Goal: Navigation & Orientation: Find specific page/section

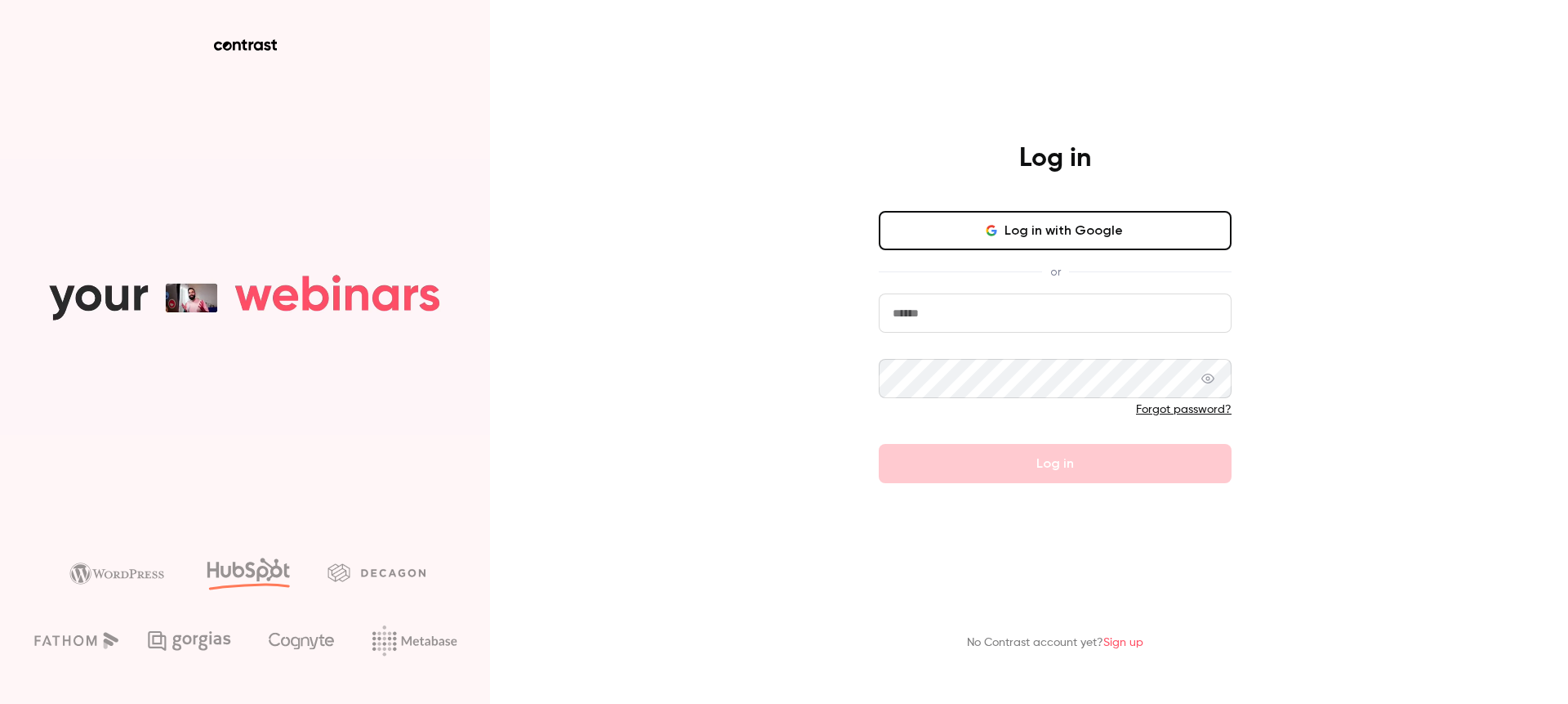
type input "******"
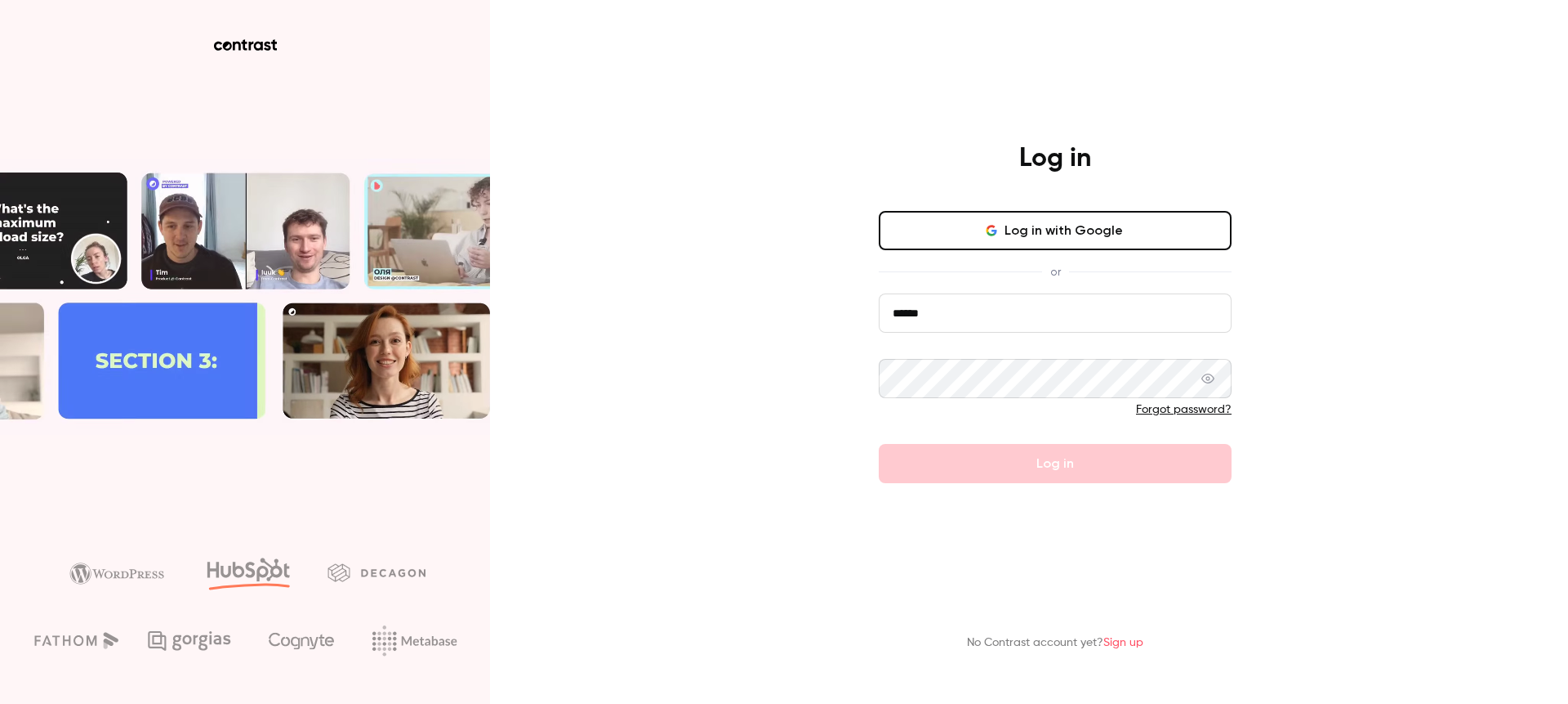
click at [1031, 460] on form "****** Forgot password? Log in" at bounding box center [1054, 387] width 353 height 189
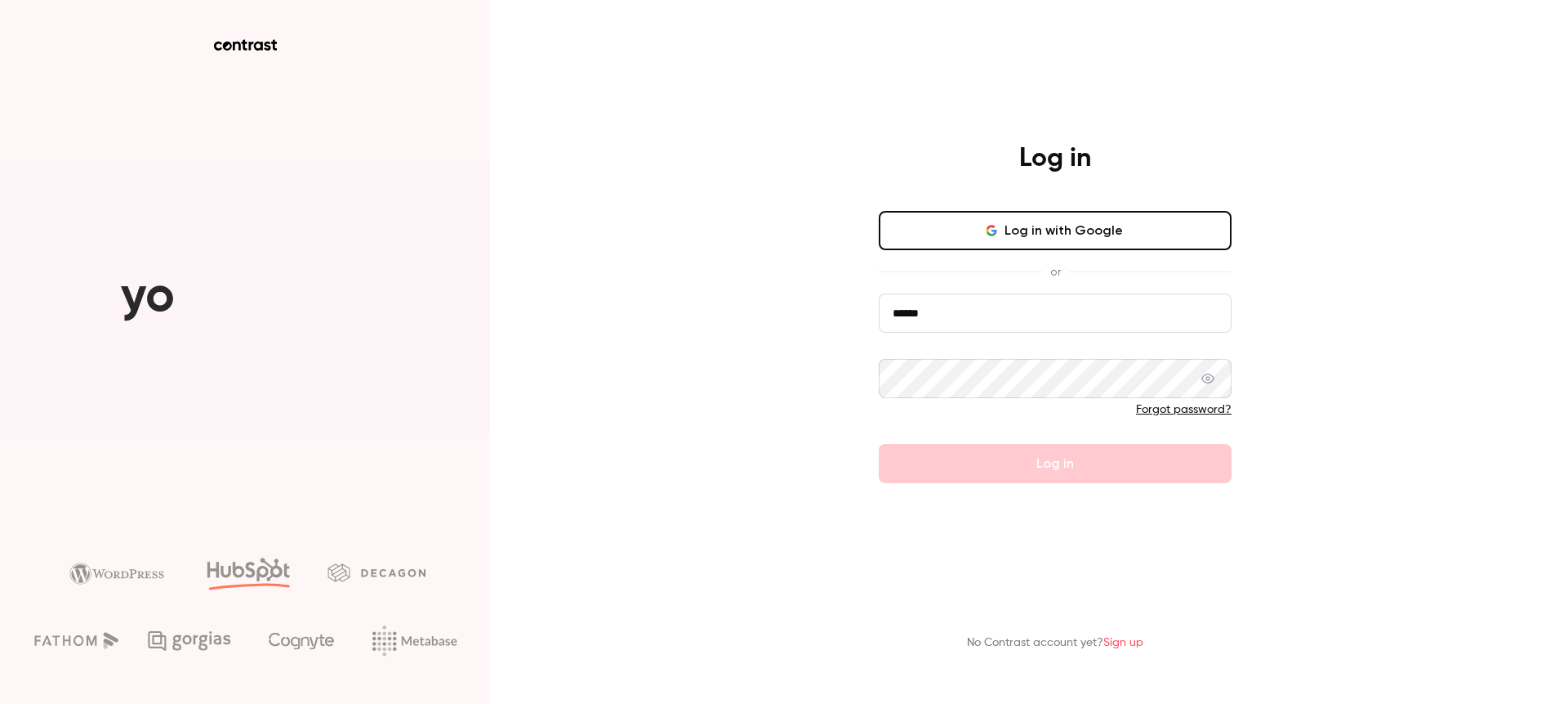
click at [1053, 227] on button "Log in with Google" at bounding box center [1054, 231] width 353 height 40
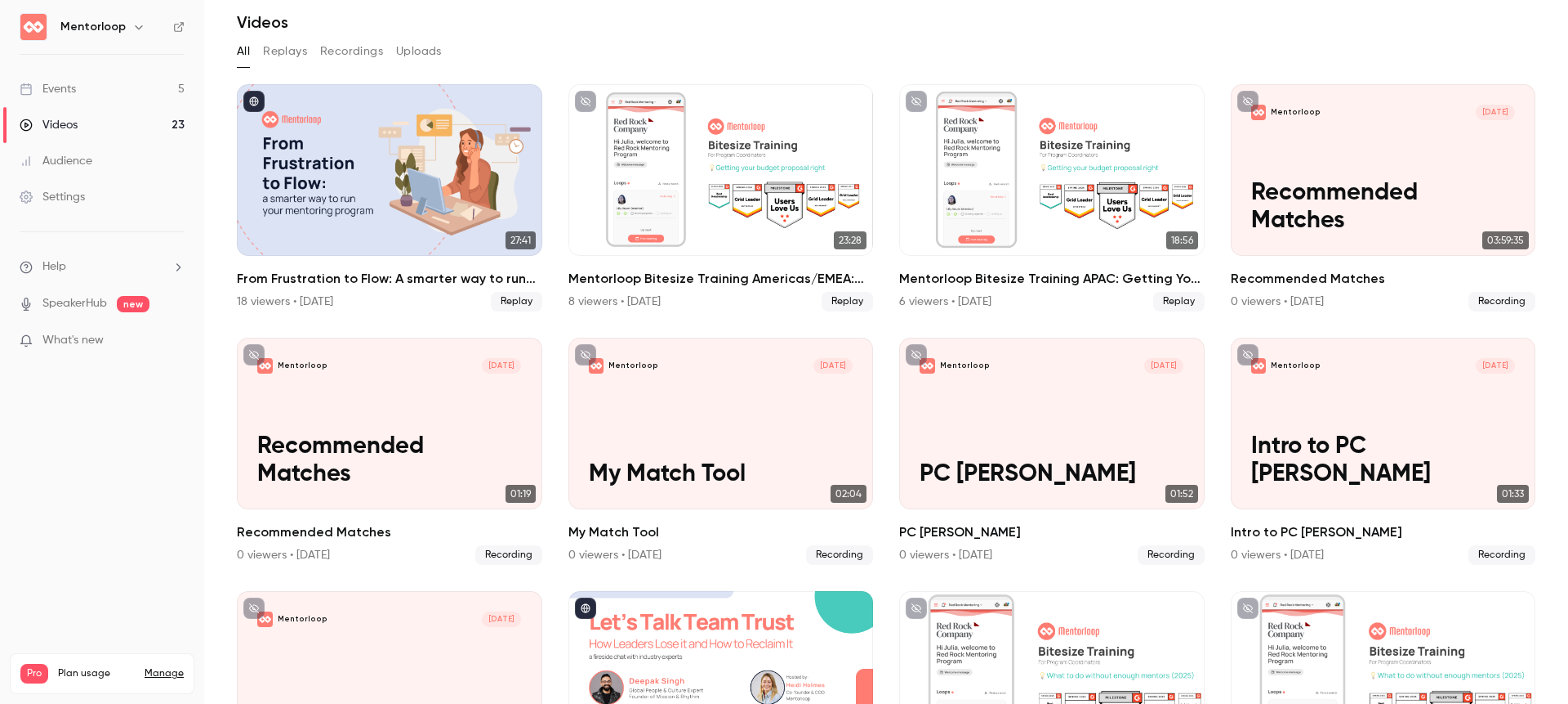
scroll to position [16, 0]
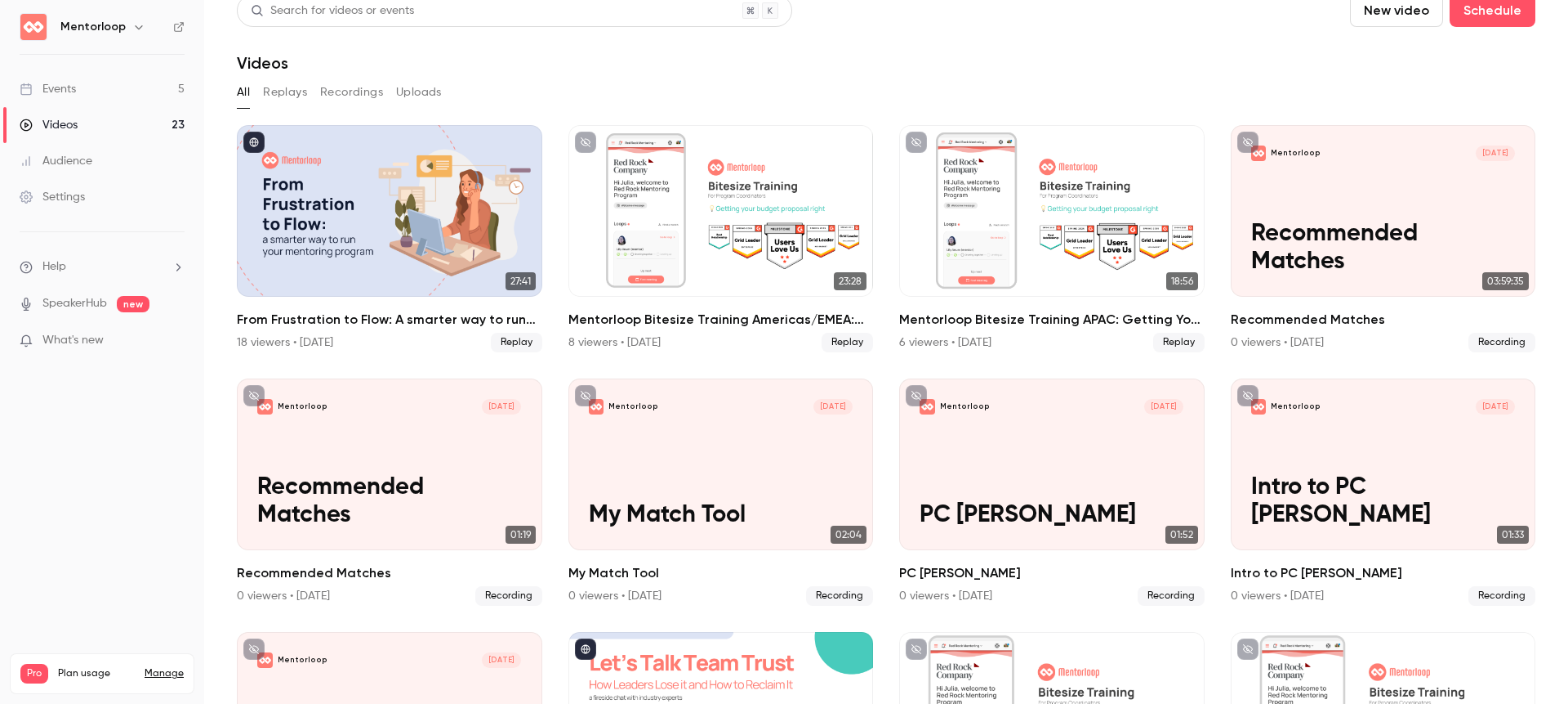
click at [120, 93] on link "Events 5" at bounding box center [102, 89] width 204 height 36
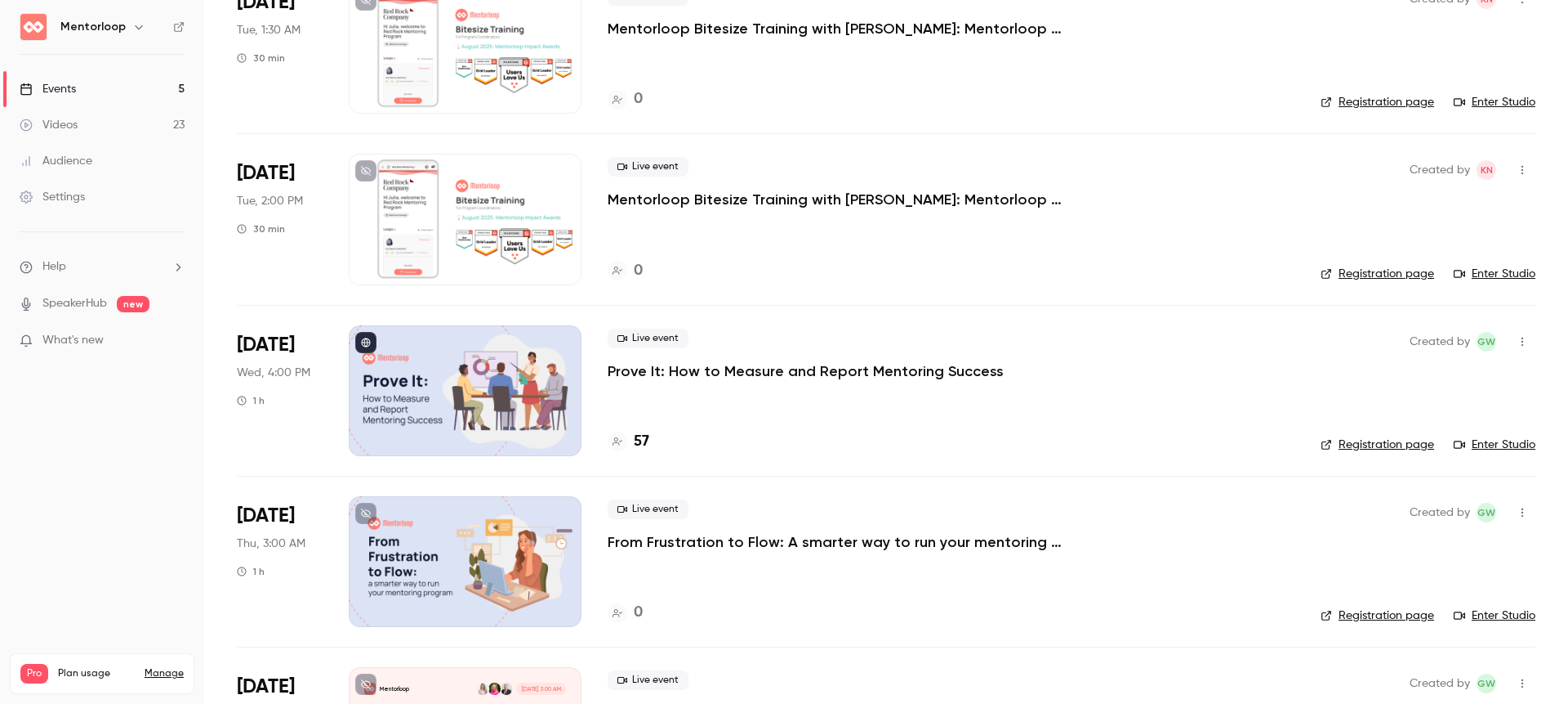
scroll to position [172, 0]
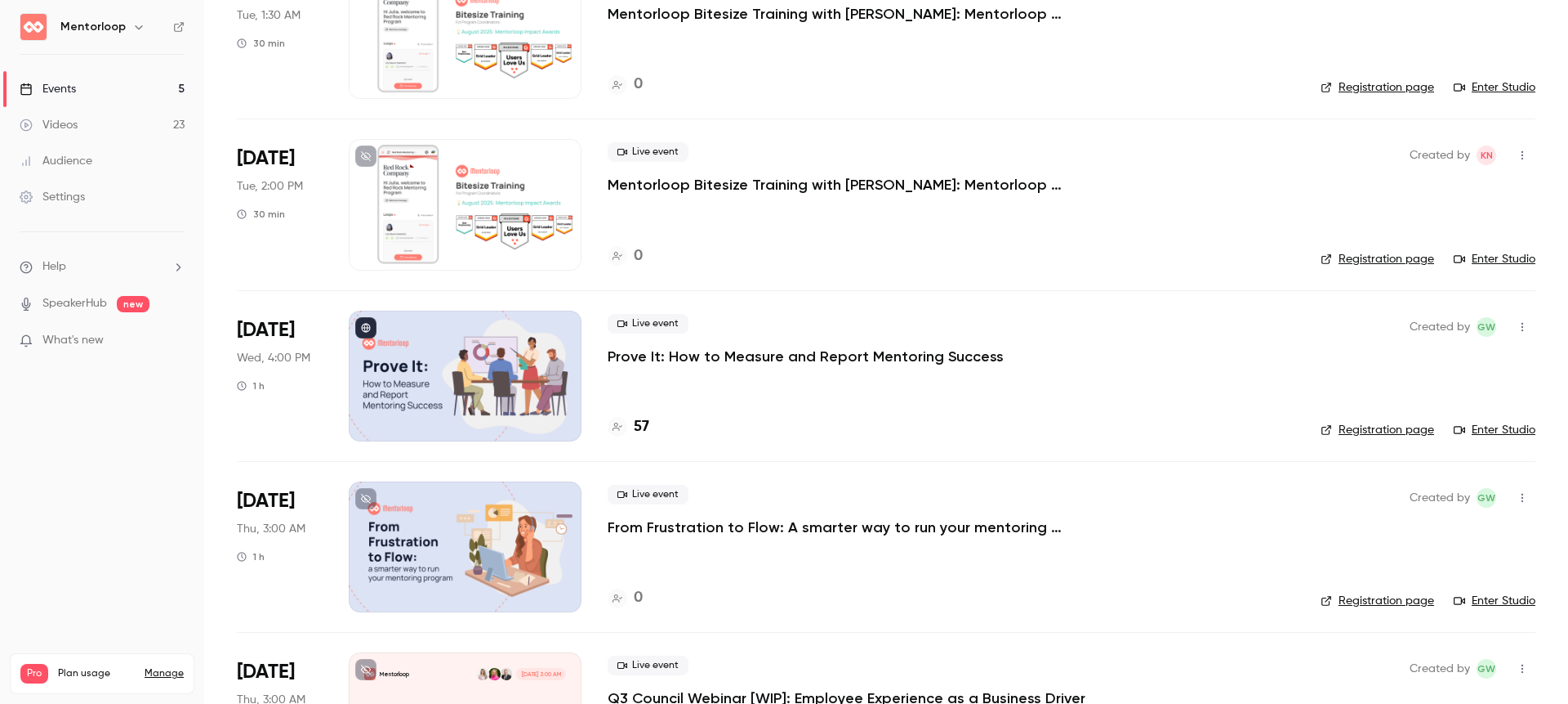
click at [453, 360] on div at bounding box center [465, 376] width 233 height 131
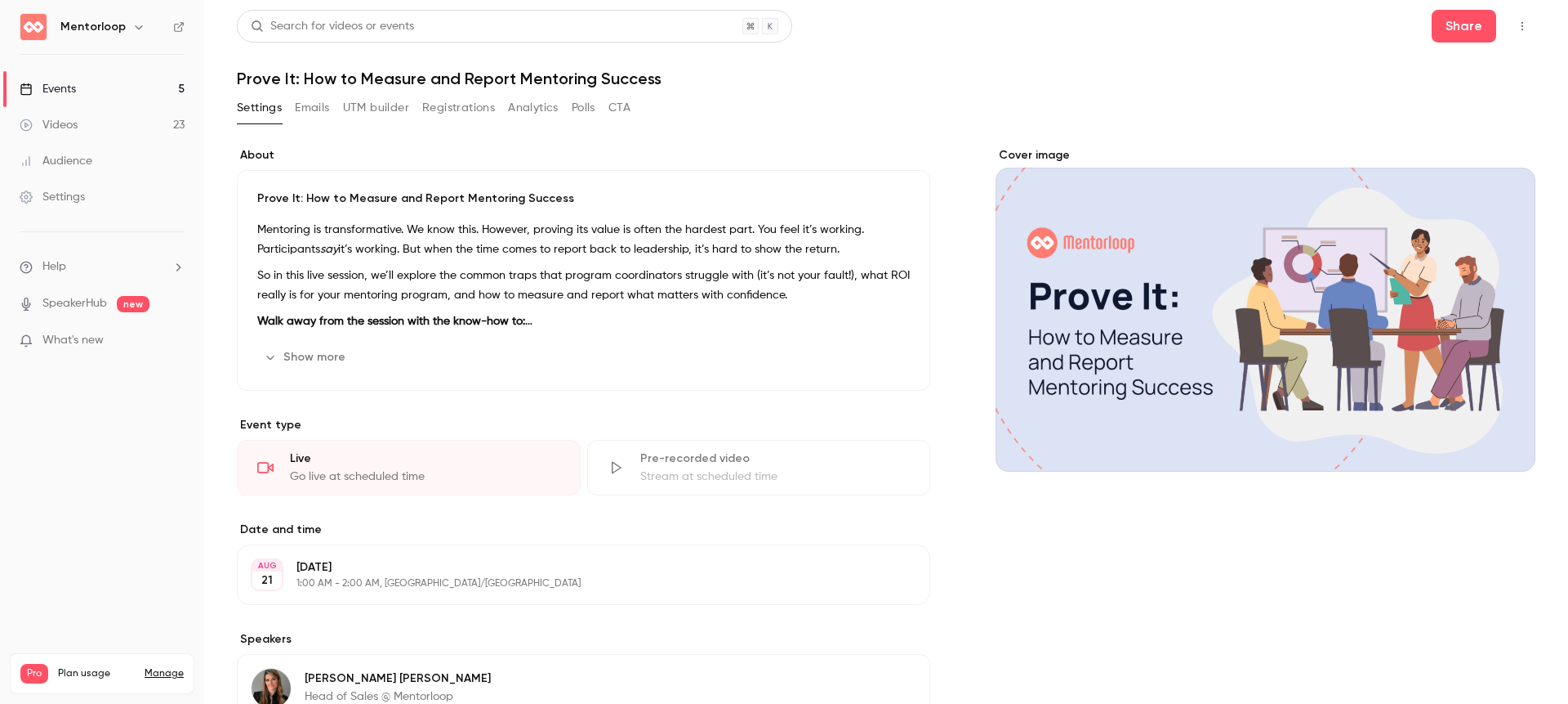
click at [316, 101] on button "Emails" at bounding box center [311, 108] width 34 height 26
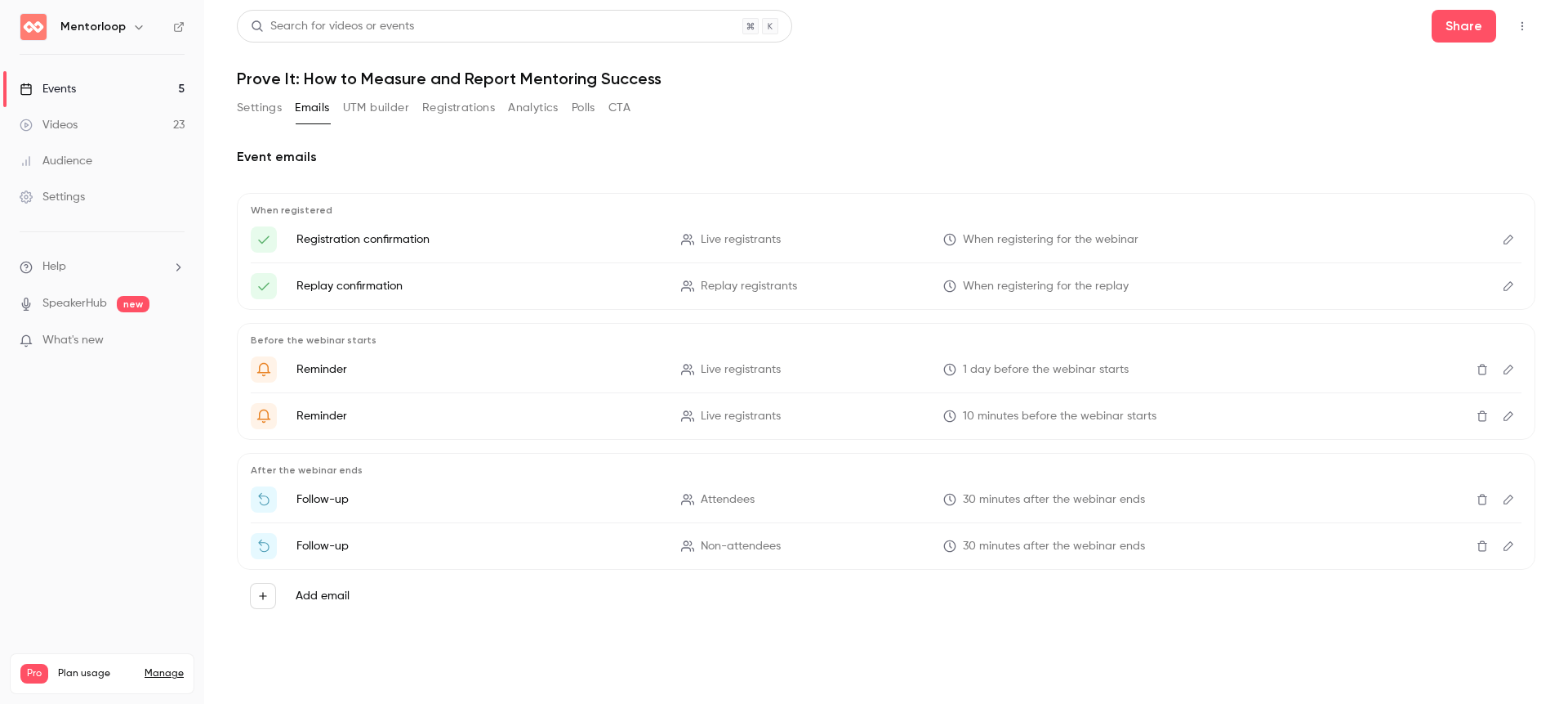
click at [377, 112] on button "UTM builder" at bounding box center [376, 108] width 66 height 26
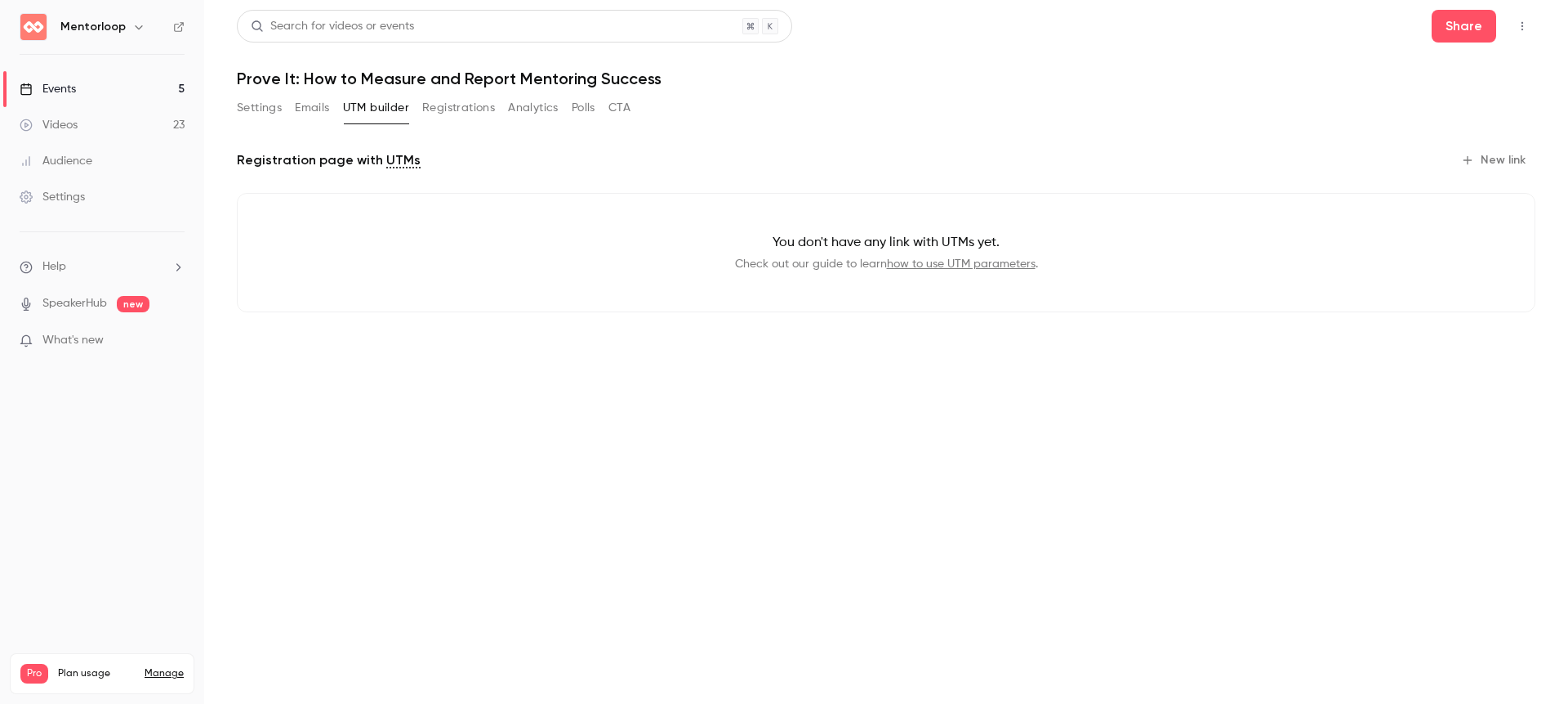
click at [459, 112] on button "Registrations" at bounding box center [458, 108] width 73 height 26
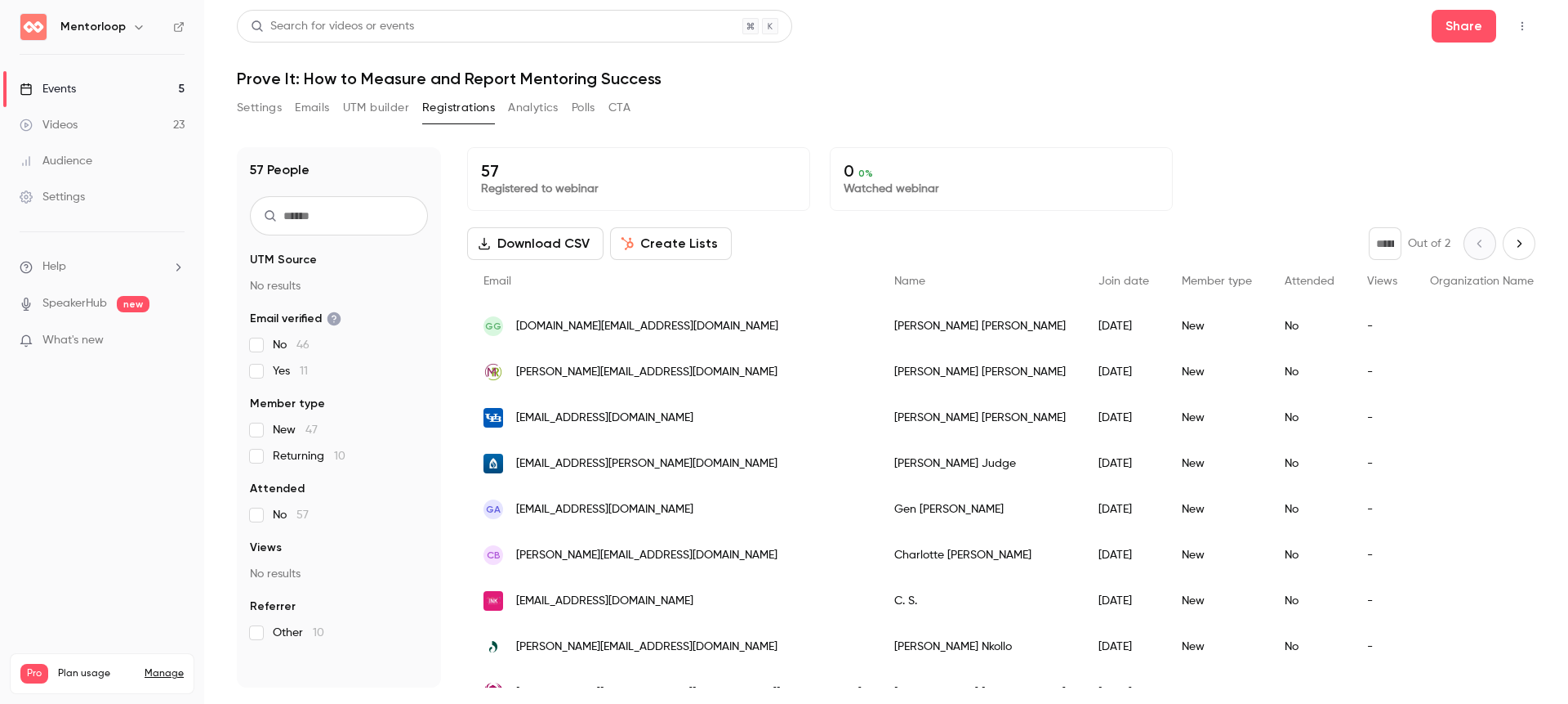
click at [258, 109] on button "Settings" at bounding box center [259, 108] width 45 height 26
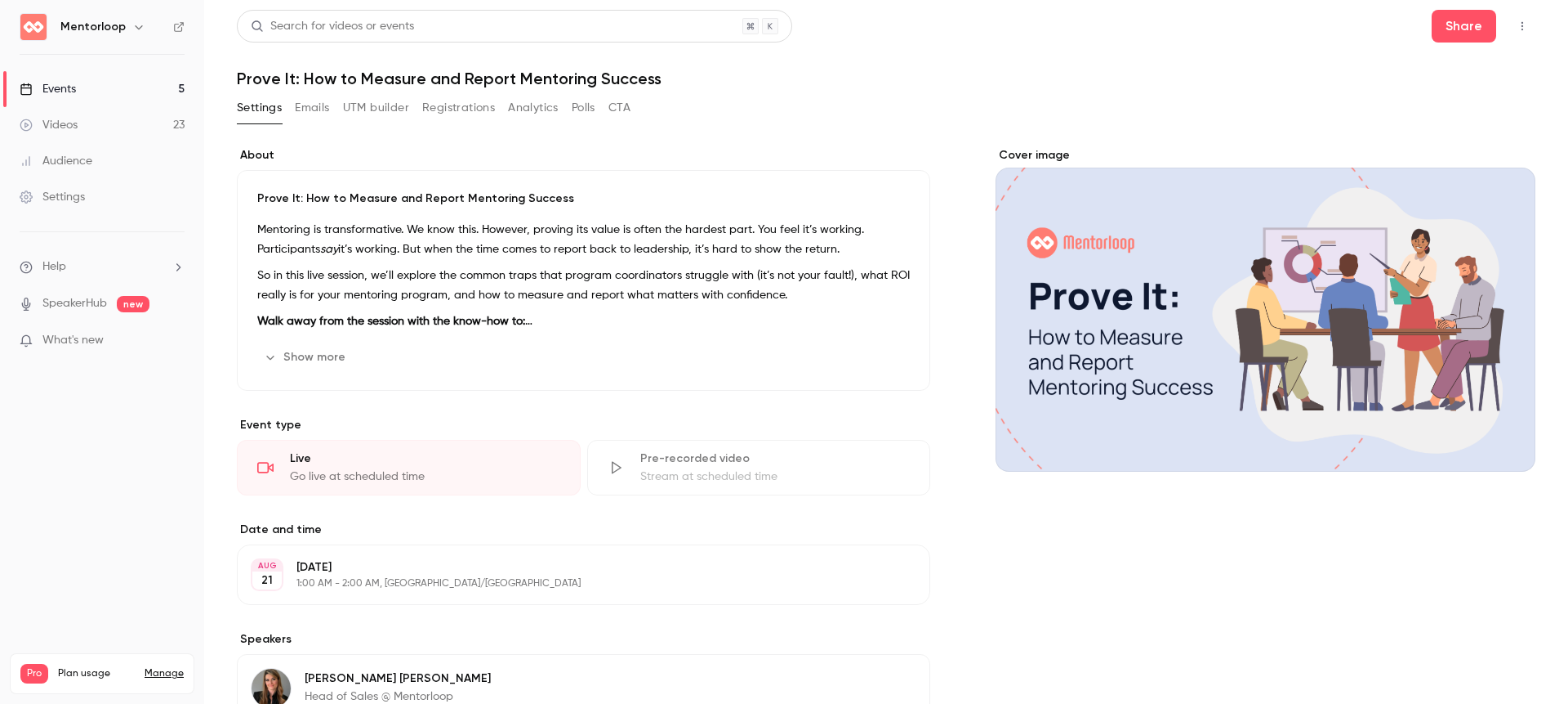
click at [312, 103] on button "Emails" at bounding box center [311, 108] width 34 height 26
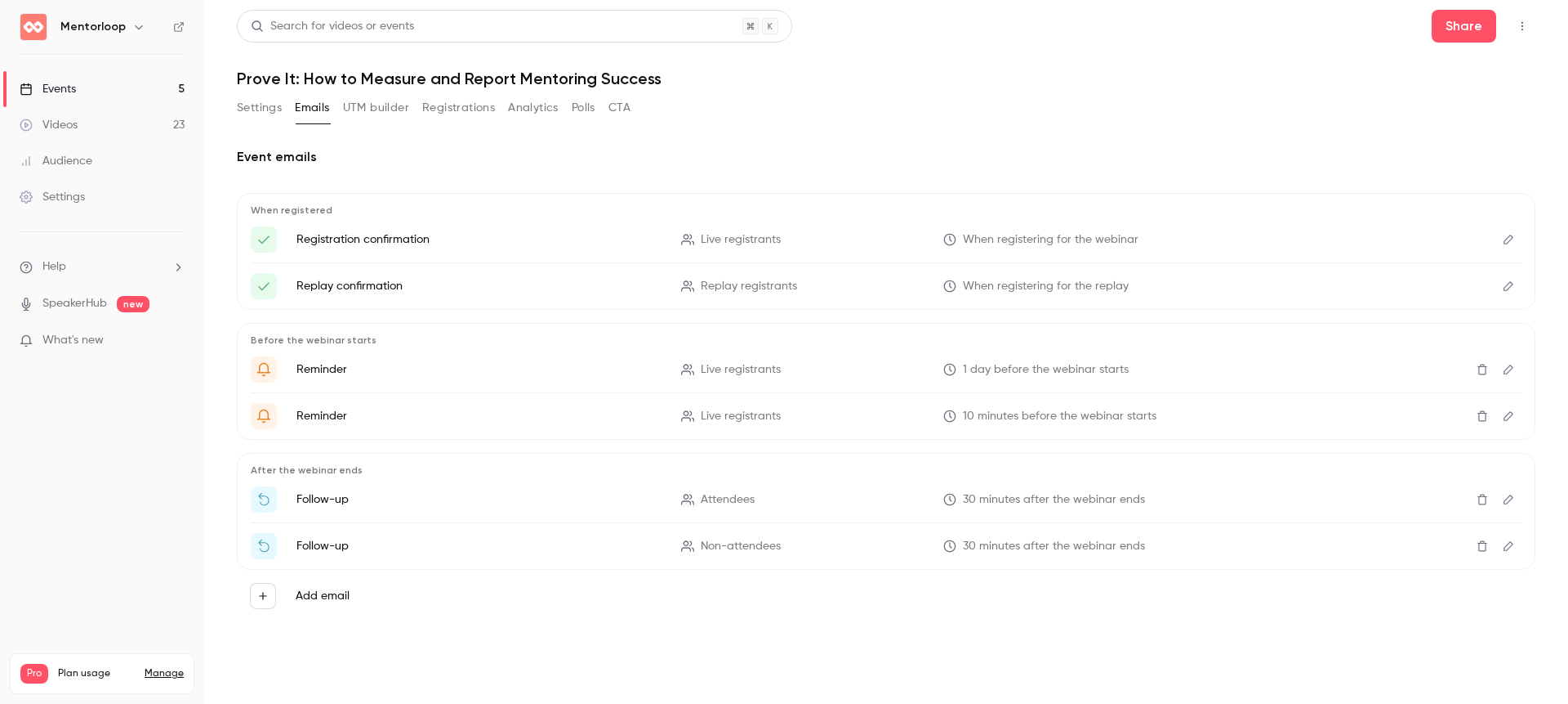
click at [104, 82] on link "Events 5" at bounding box center [102, 89] width 204 height 36
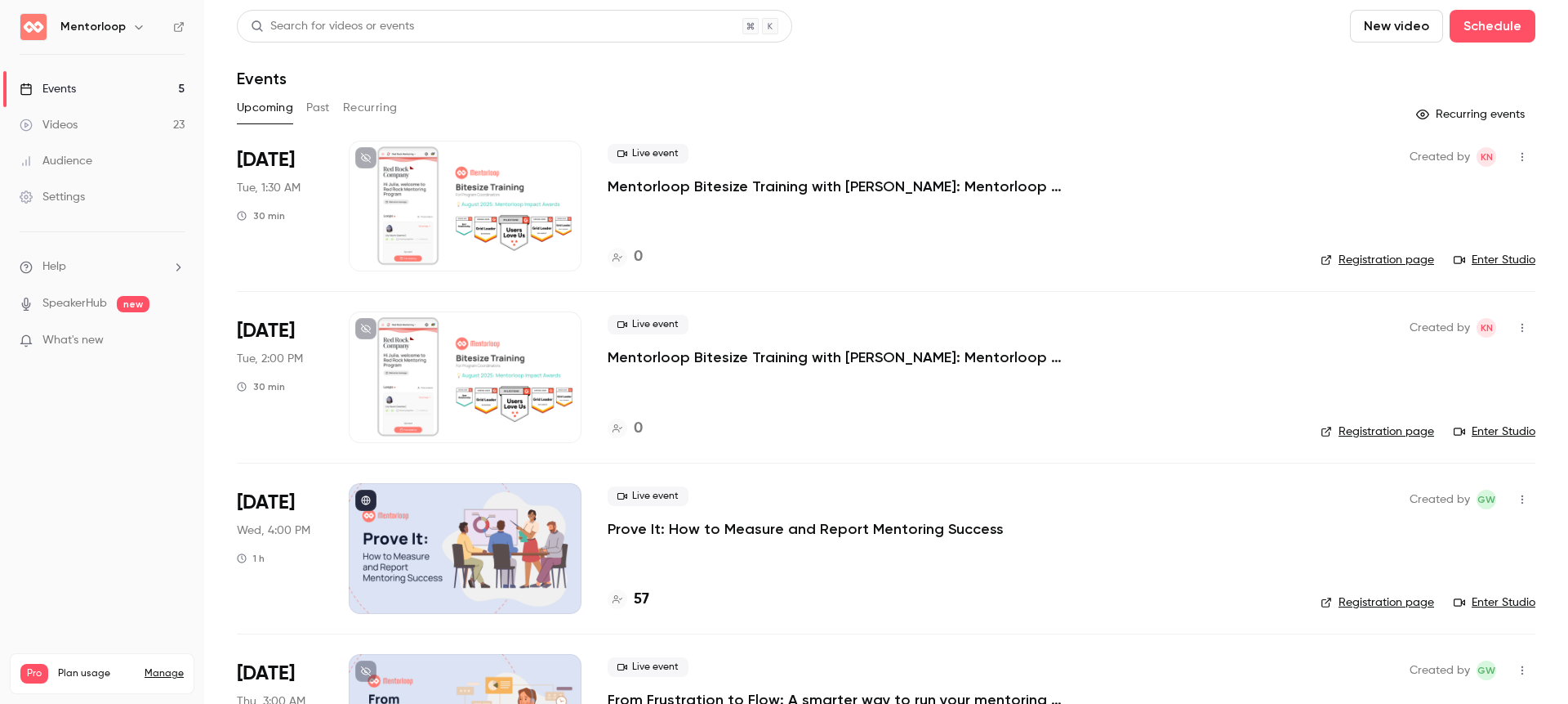
click at [94, 128] on link "Videos 23" at bounding box center [102, 125] width 204 height 36
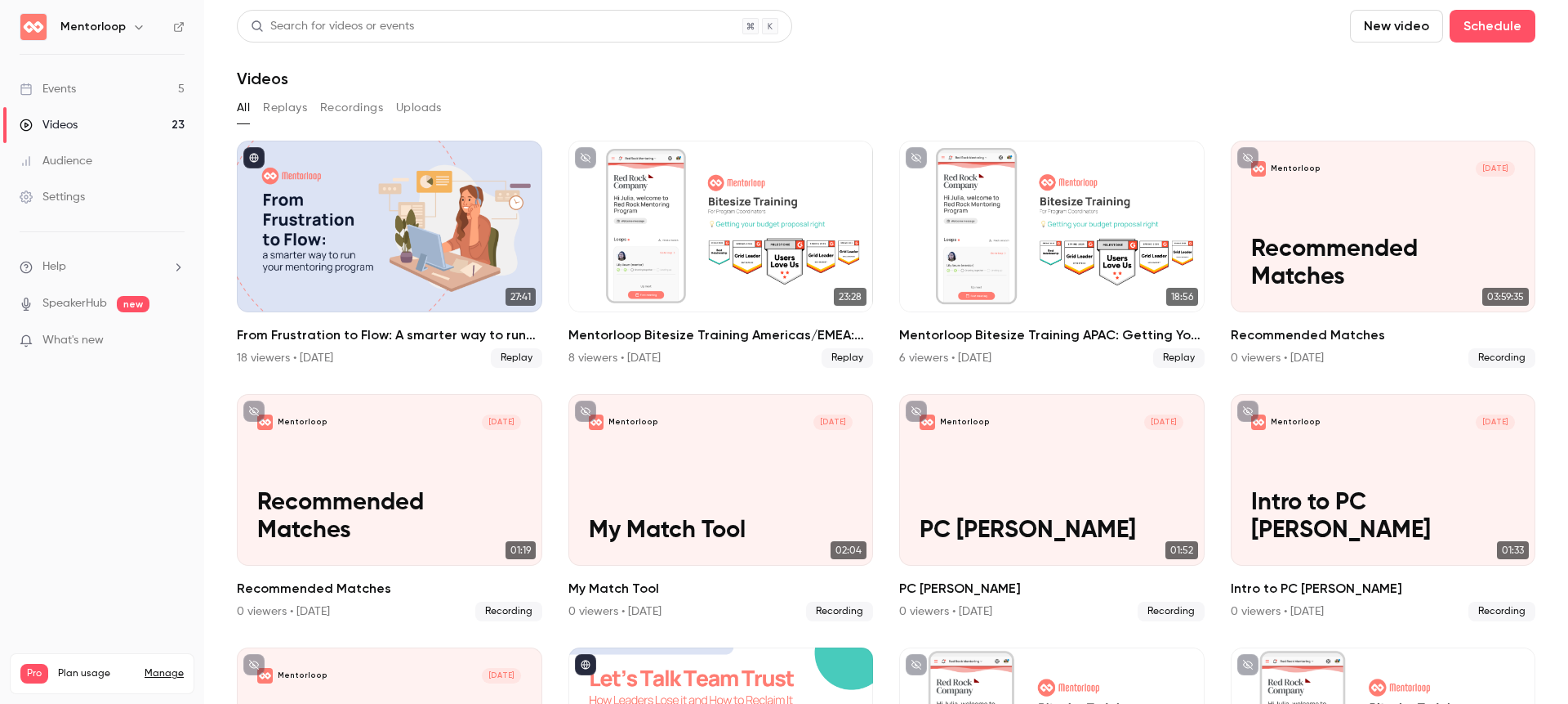
click at [95, 77] on link "Events 5" at bounding box center [102, 89] width 204 height 36
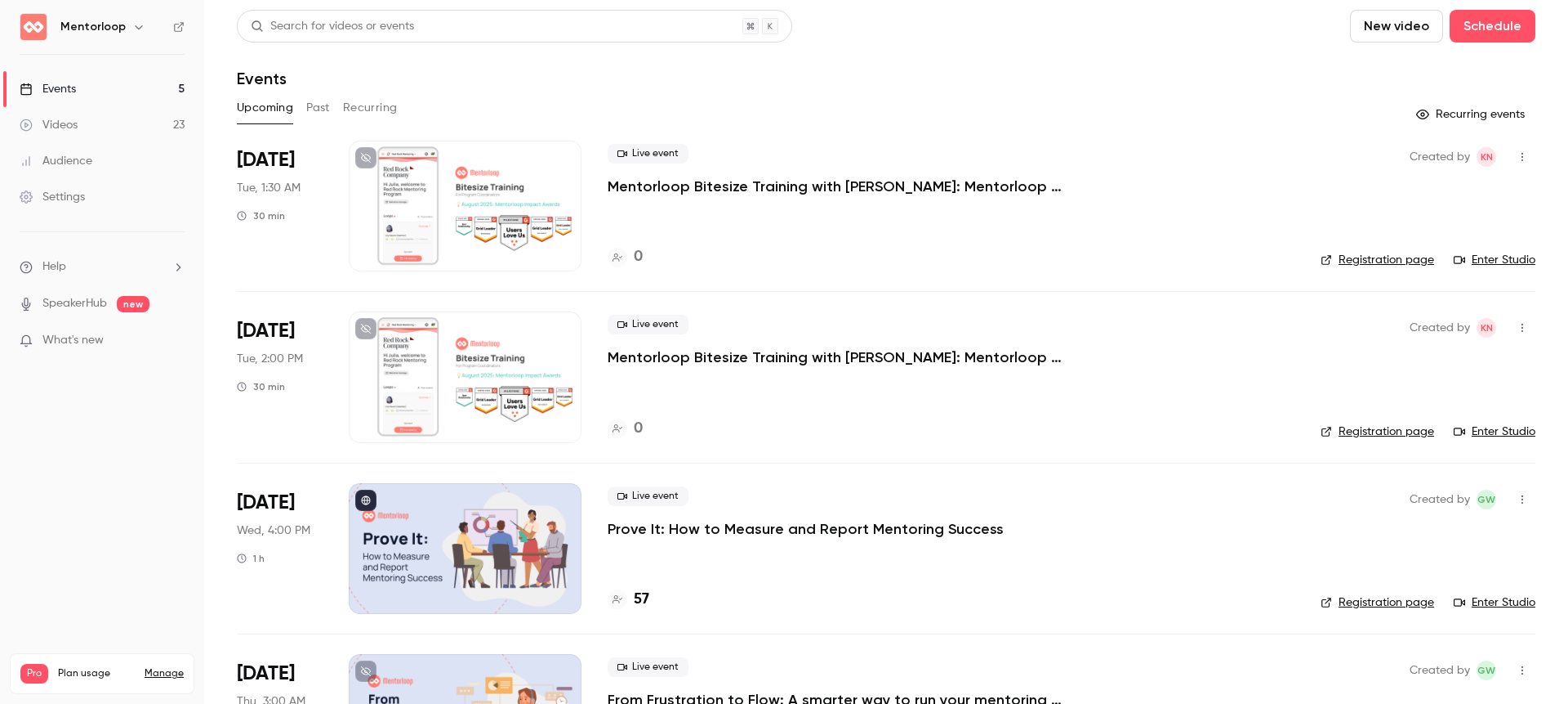
click at [62, 128] on div "Videos" at bounding box center [48, 125] width 58 height 17
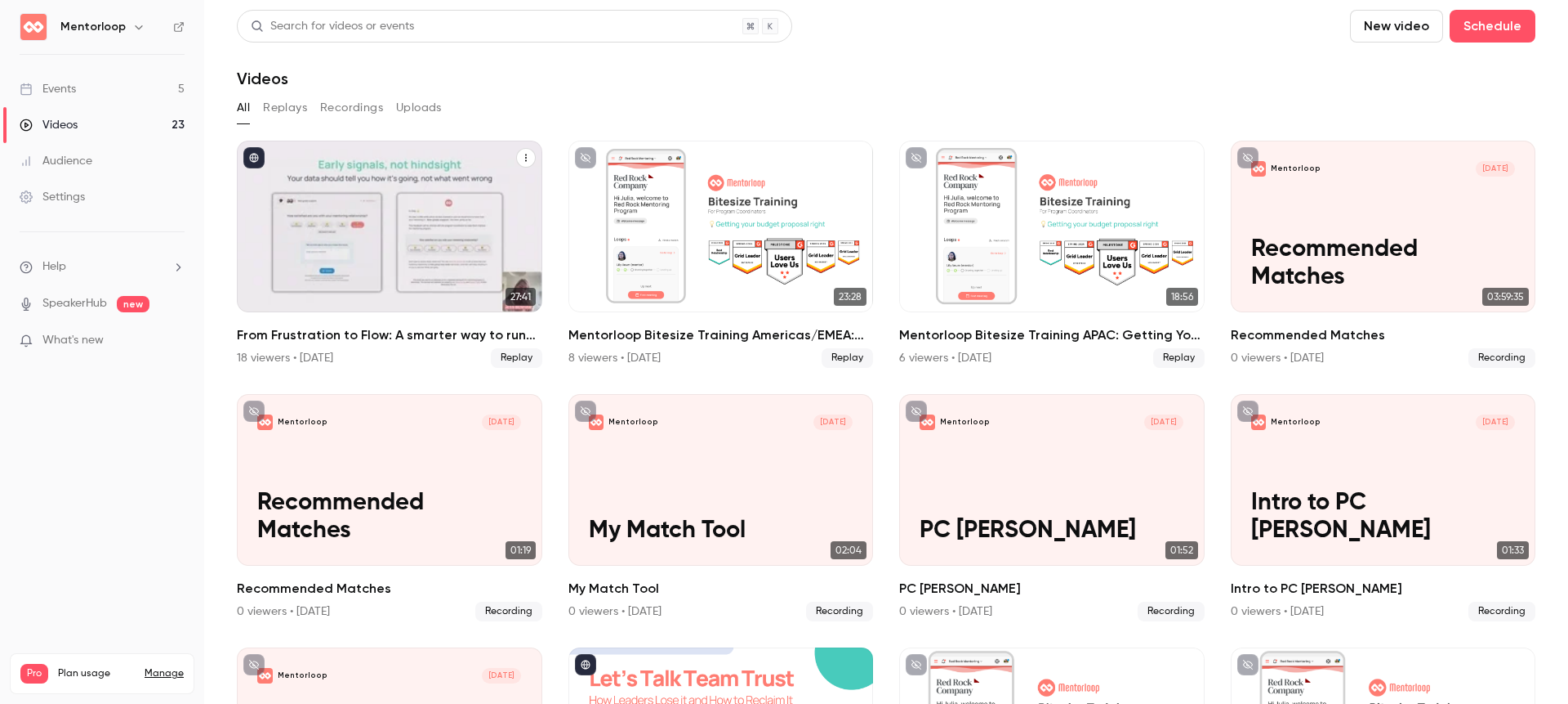
click at [445, 250] on div "From Frustration to Flow: A smarter way to run your mentoring program" at bounding box center [389, 226] width 305 height 172
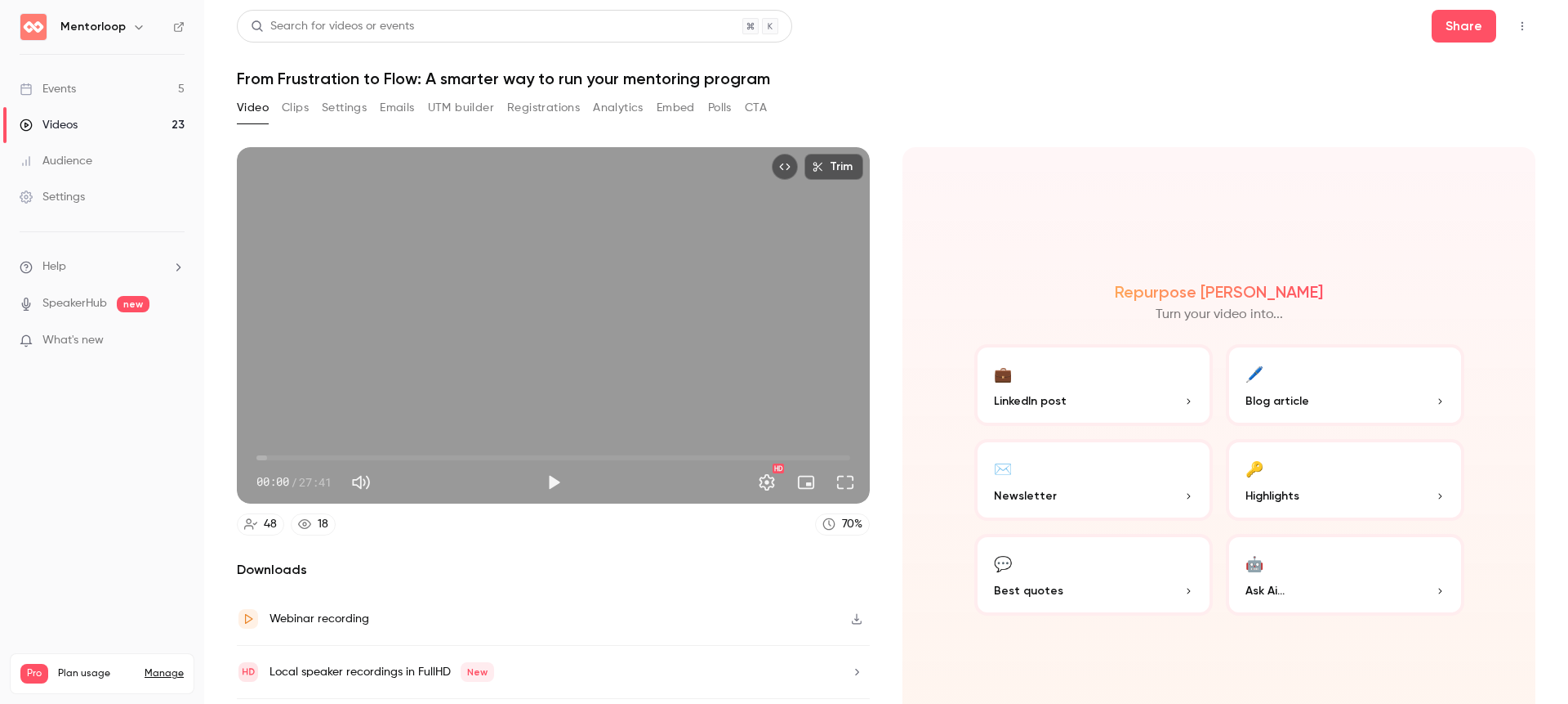
click at [552, 115] on button "Registrations" at bounding box center [543, 108] width 73 height 26
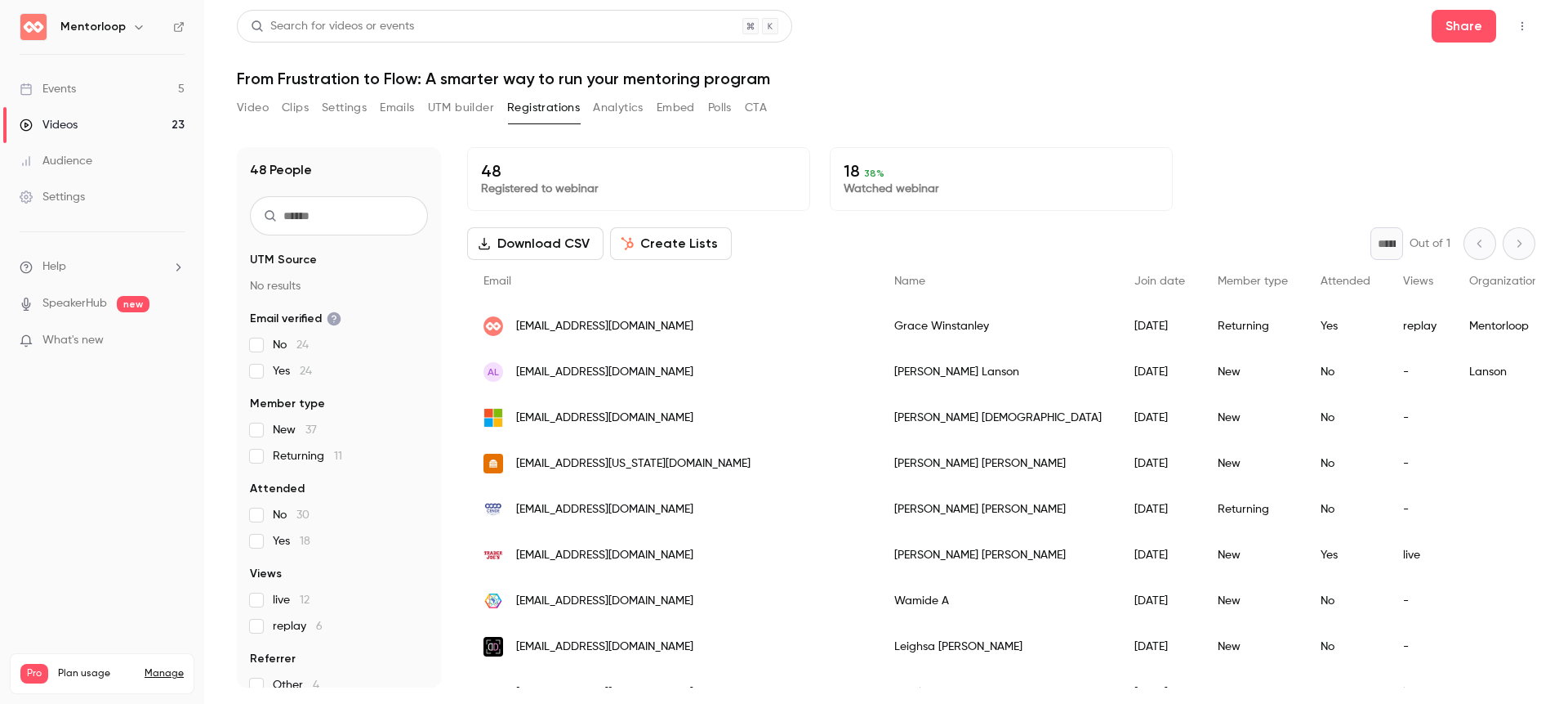
click at [727, 106] on button "Polls" at bounding box center [719, 108] width 24 height 26
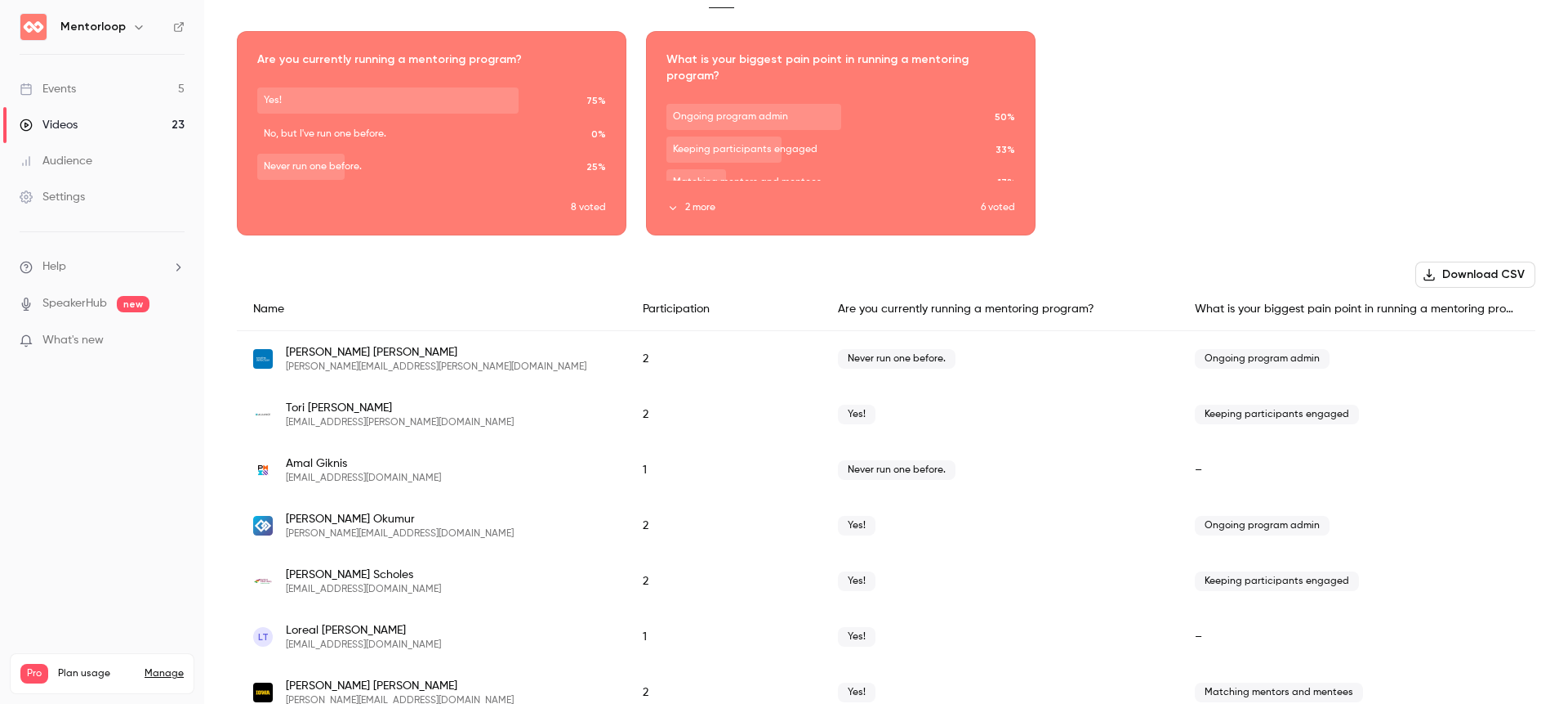
scroll to position [214, 0]
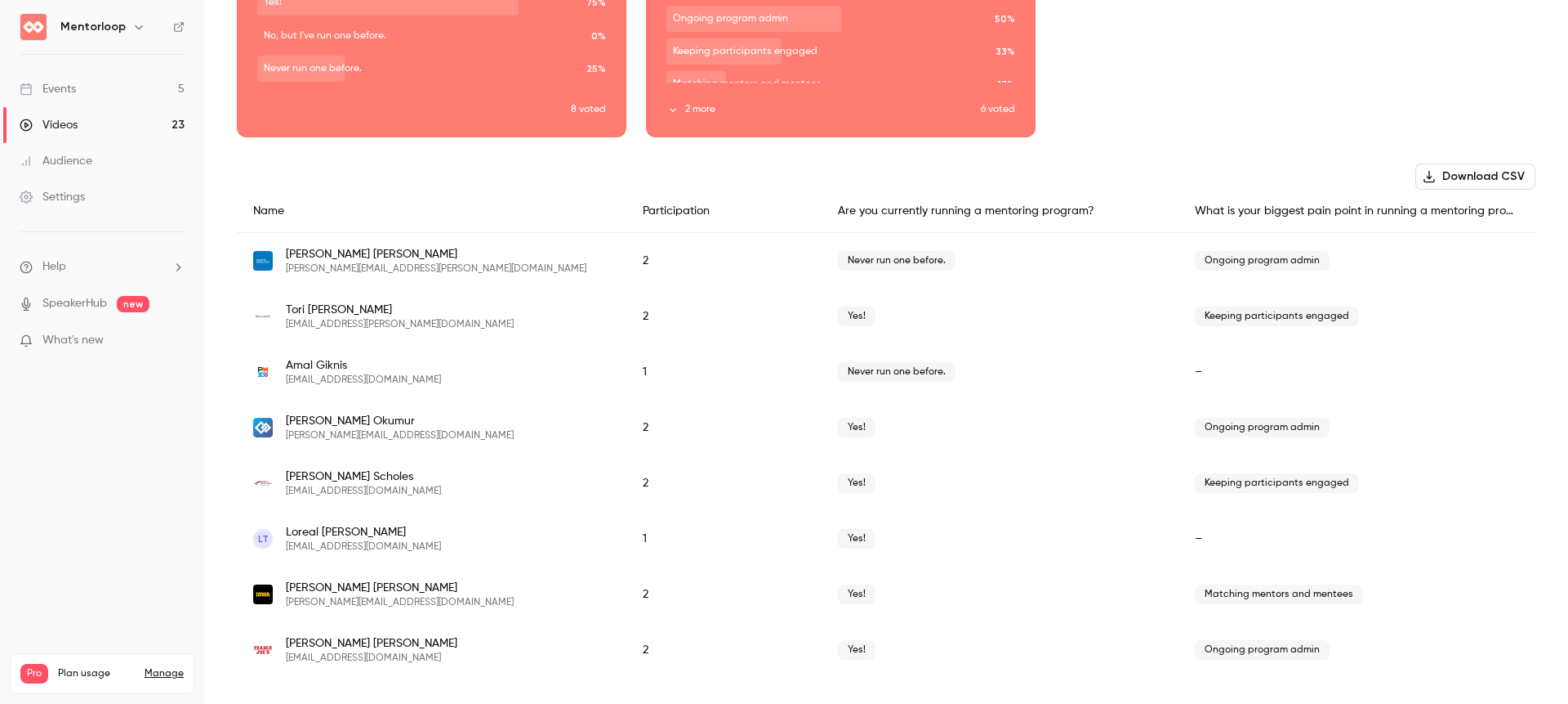
click at [87, 313] on ul "Help SpeakerHub new What's new" at bounding box center [102, 305] width 204 height 146
click at [85, 304] on link "SpeakerHub" at bounding box center [74, 304] width 64 height 18
click at [83, 75] on link "Events 5" at bounding box center [102, 89] width 204 height 36
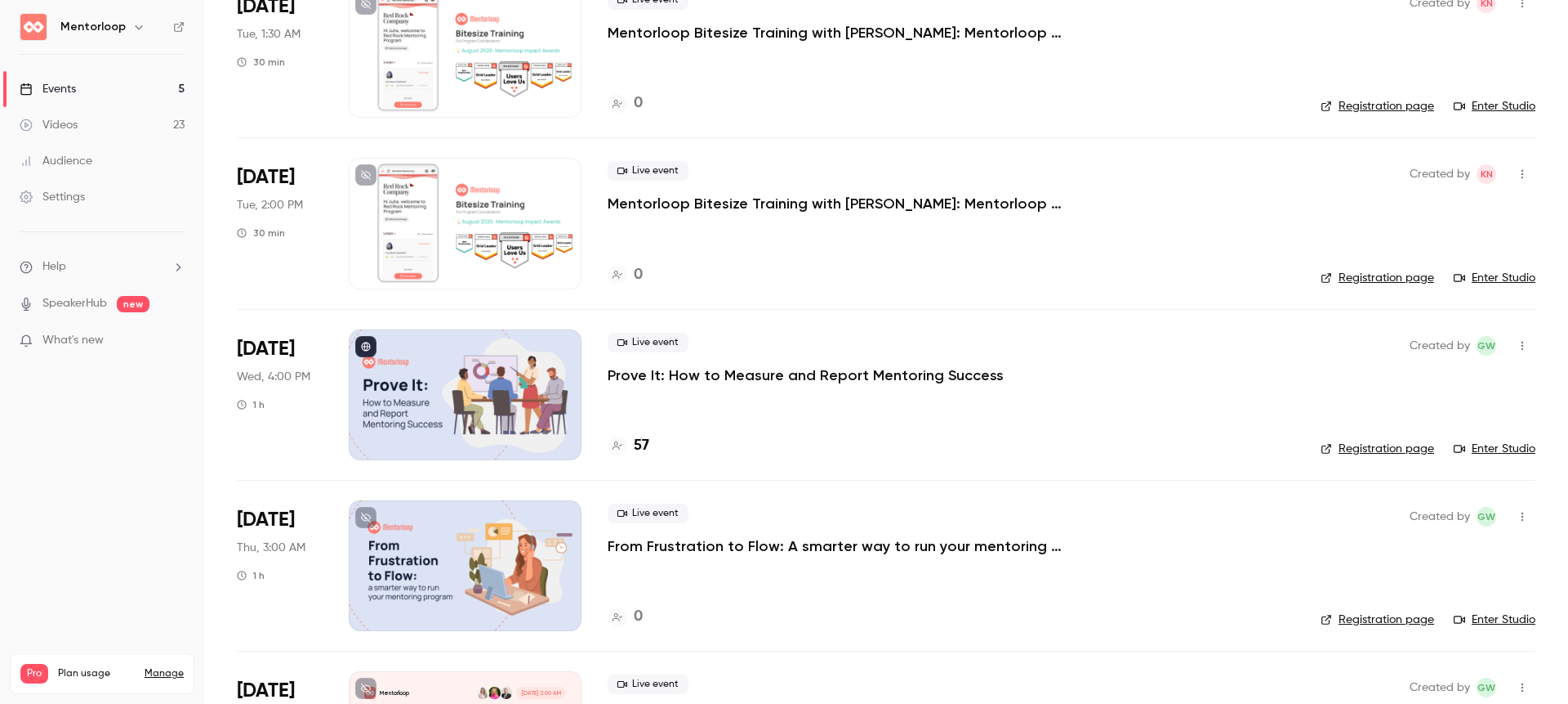
scroll to position [155, 0]
click at [1510, 444] on link "Enter Studio" at bounding box center [1494, 448] width 82 height 17
